Goal: Information Seeking & Learning: Check status

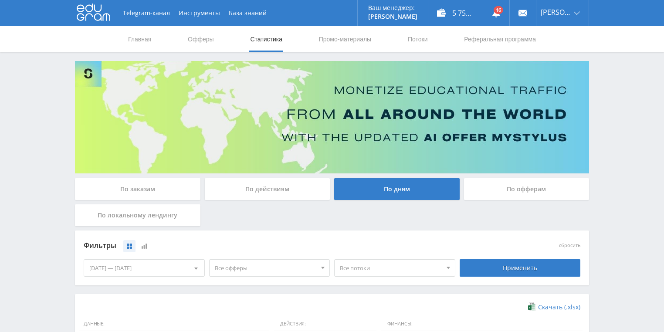
scroll to position [209, 0]
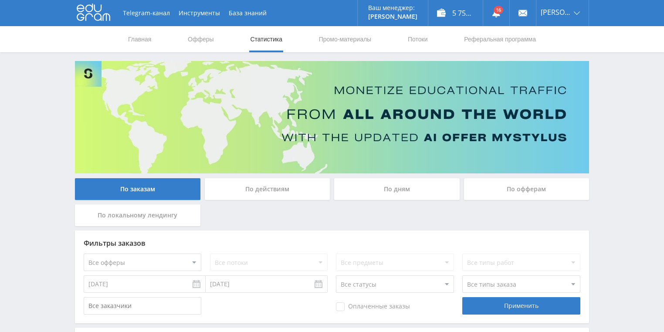
scroll to position [139, 0]
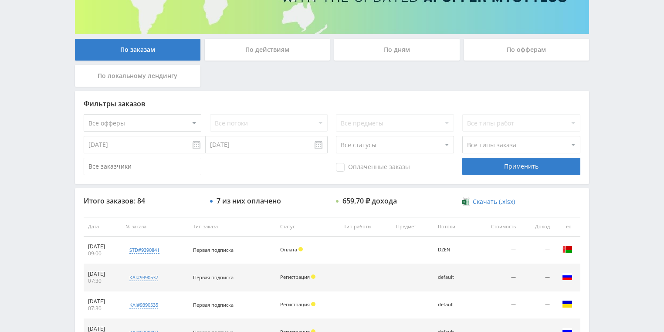
click at [270, 49] on div "По действиям" at bounding box center [267, 50] width 125 height 22
click at [0, 0] on input "По действиям" at bounding box center [0, 0] width 0 height 0
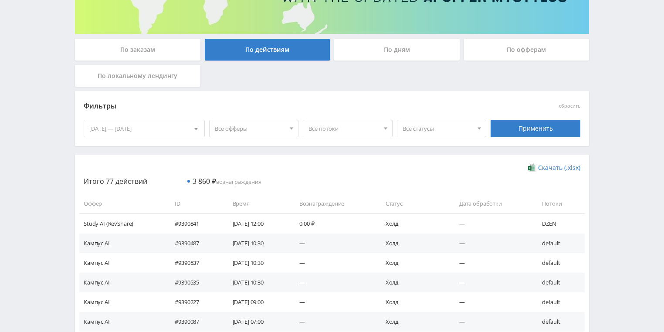
click at [376, 51] on div "По дням" at bounding box center [396, 50] width 125 height 22
click at [0, 0] on input "По дням" at bounding box center [0, 0] width 0 height 0
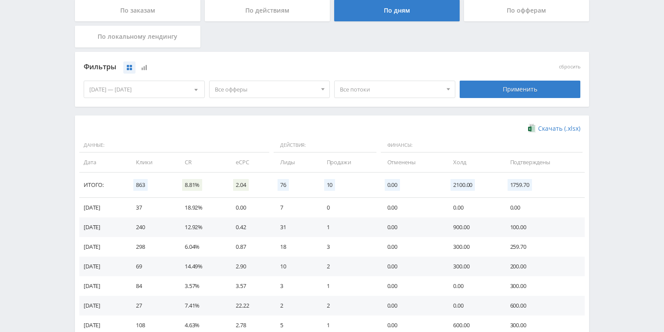
scroll to position [174, 0]
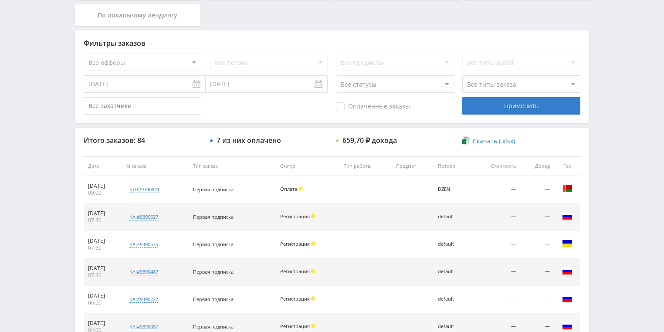
scroll to position [244, 0]
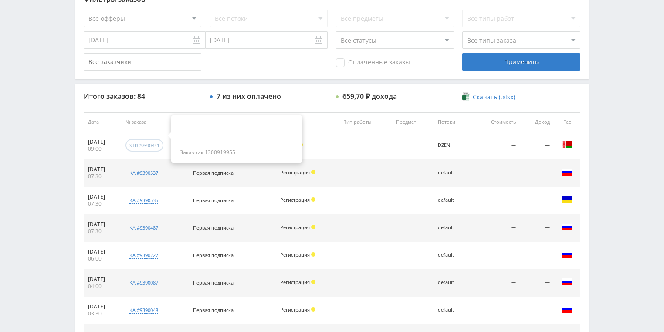
click at [159, 144] on div "std#9390841" at bounding box center [144, 145] width 30 height 7
click at [156, 145] on div "std#9390841" at bounding box center [144, 145] width 30 height 7
click at [157, 146] on div "std#9390841" at bounding box center [144, 145] width 30 height 7
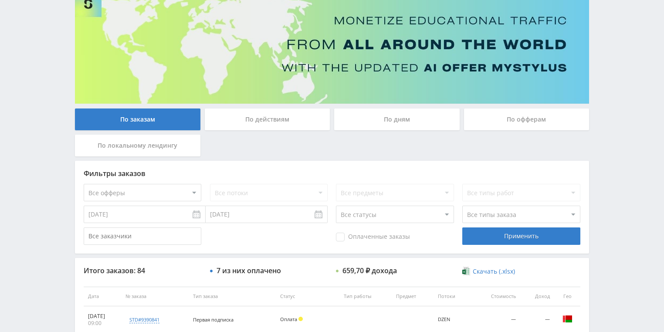
scroll to position [0, 0]
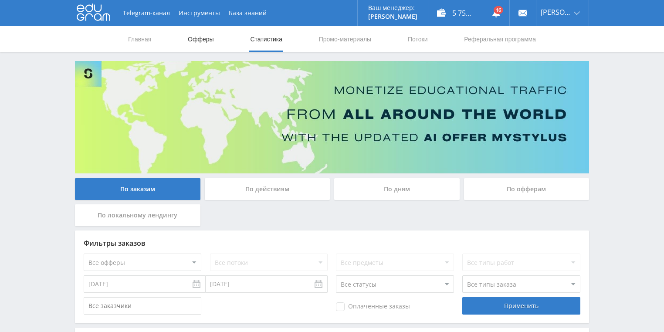
click at [193, 43] on link "Офферы" at bounding box center [201, 39] width 28 height 26
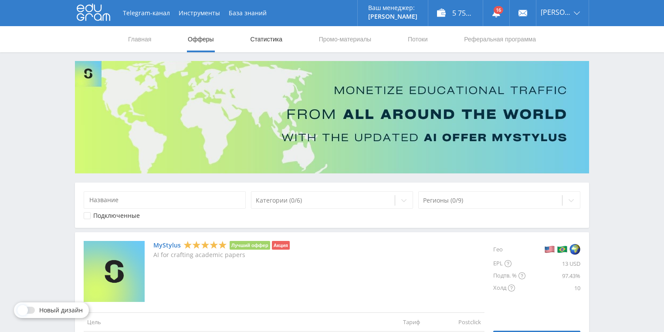
click at [268, 42] on link "Статистика" at bounding box center [266, 39] width 34 height 26
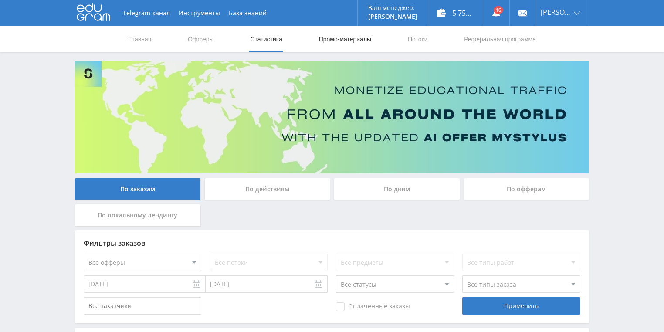
click at [338, 32] on link "Промо-материалы" at bounding box center [345, 39] width 54 height 26
select select "1"
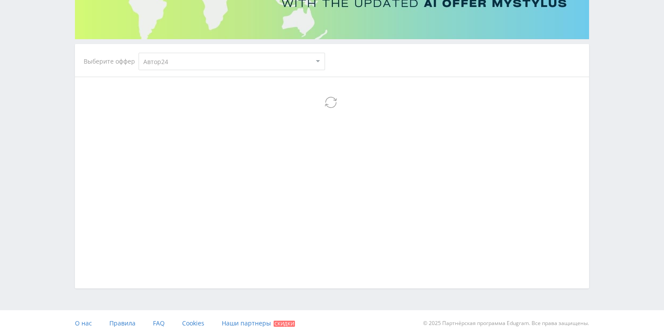
select select "1"
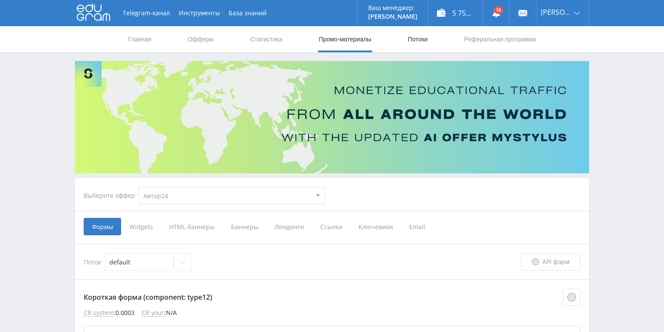
click at [416, 32] on link "Потоки" at bounding box center [418, 39] width 22 height 26
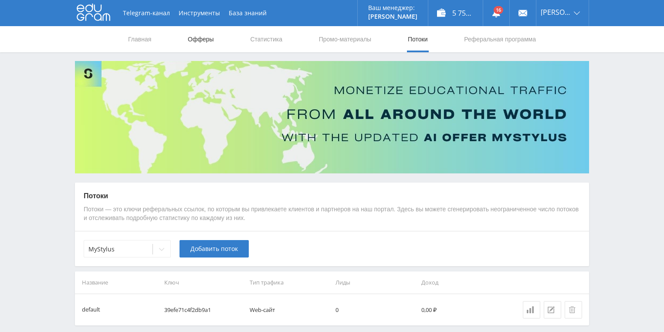
click at [213, 40] on link "Офферы" at bounding box center [201, 39] width 28 height 26
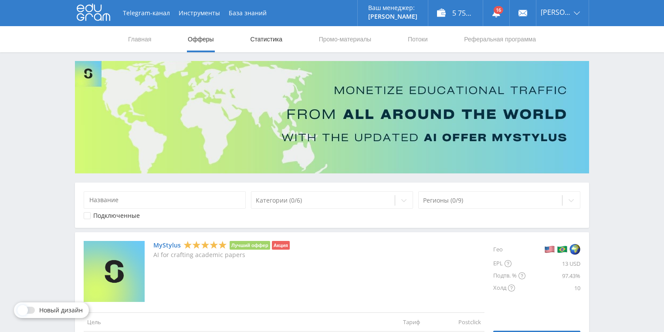
click at [270, 44] on link "Статистика" at bounding box center [266, 39] width 34 height 26
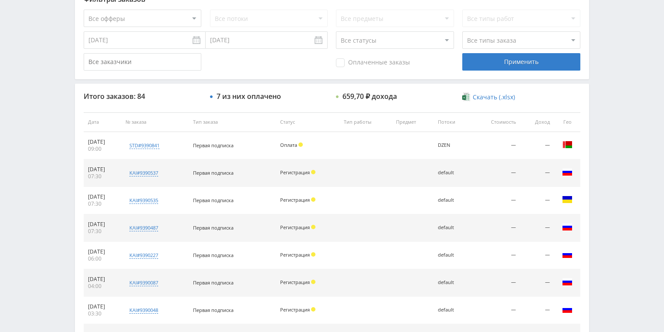
scroll to position [139, 0]
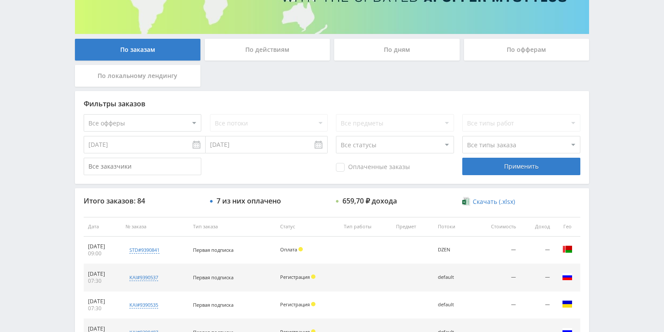
click at [276, 52] on div "По действиям" at bounding box center [267, 50] width 125 height 22
click at [0, 0] on input "По действиям" at bounding box center [0, 0] width 0 height 0
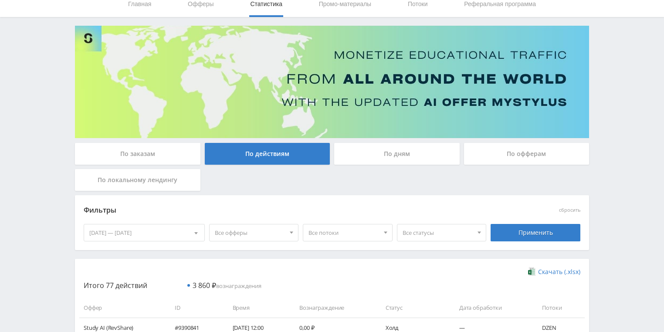
scroll to position [35, 0]
click at [375, 155] on div "По дням" at bounding box center [396, 154] width 125 height 22
click at [0, 0] on input "По дням" at bounding box center [0, 0] width 0 height 0
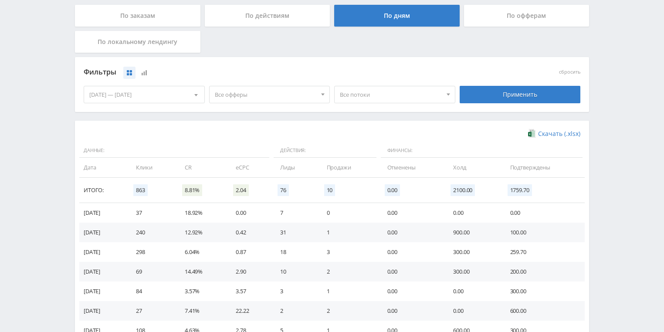
scroll to position [174, 0]
